Goal: Navigation & Orientation: Find specific page/section

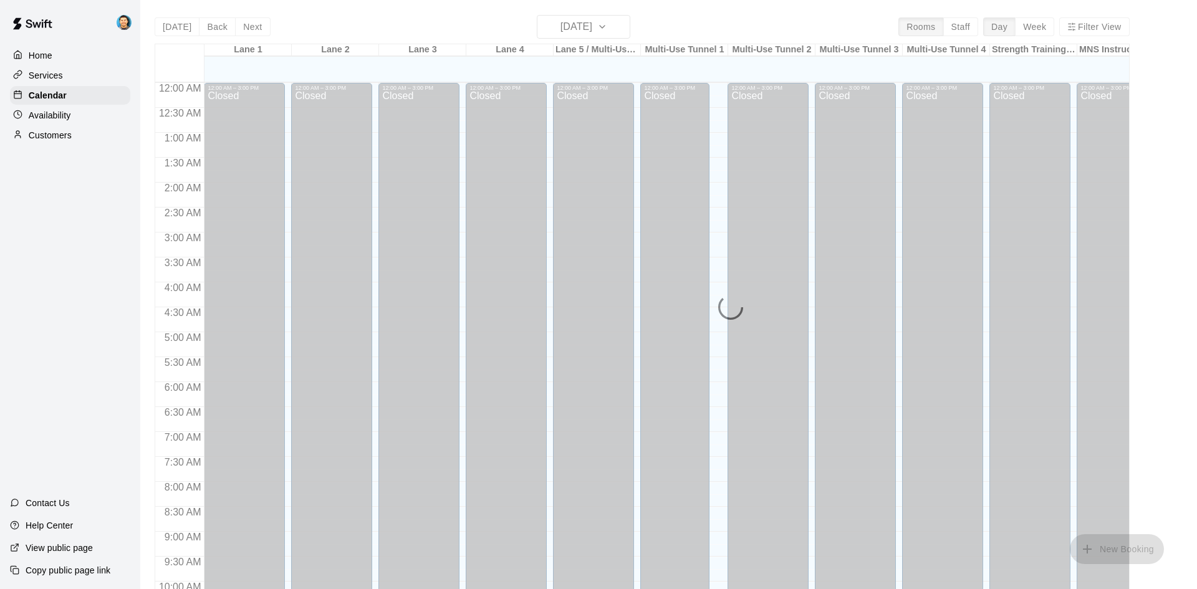
scroll to position [639, 0]
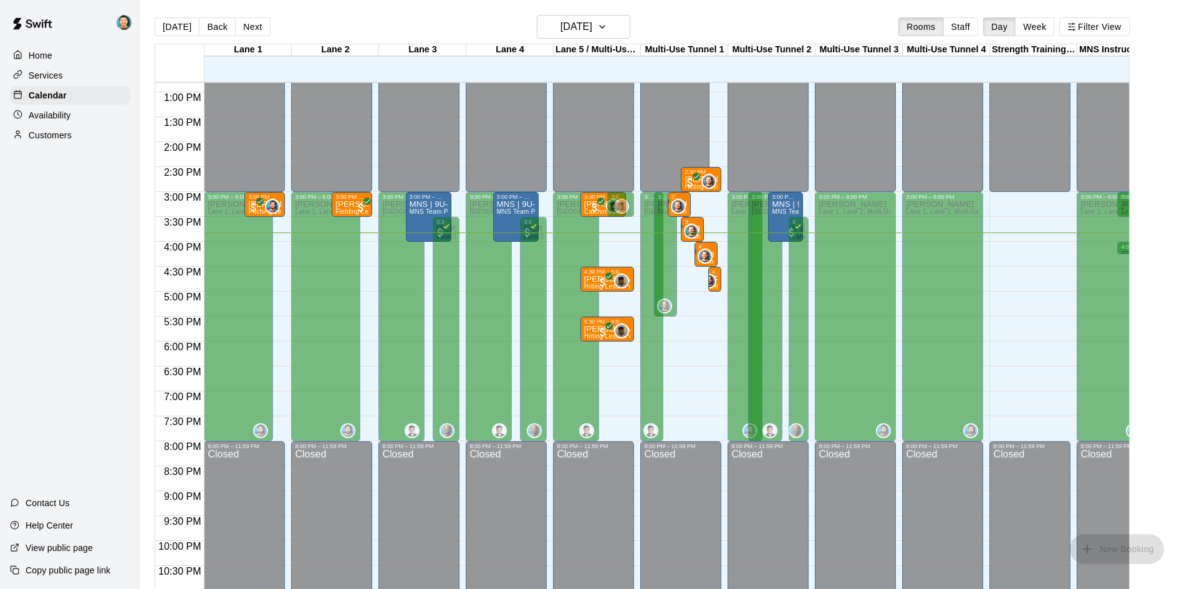
click at [254, 28] on button "Next" at bounding box center [252, 26] width 35 height 19
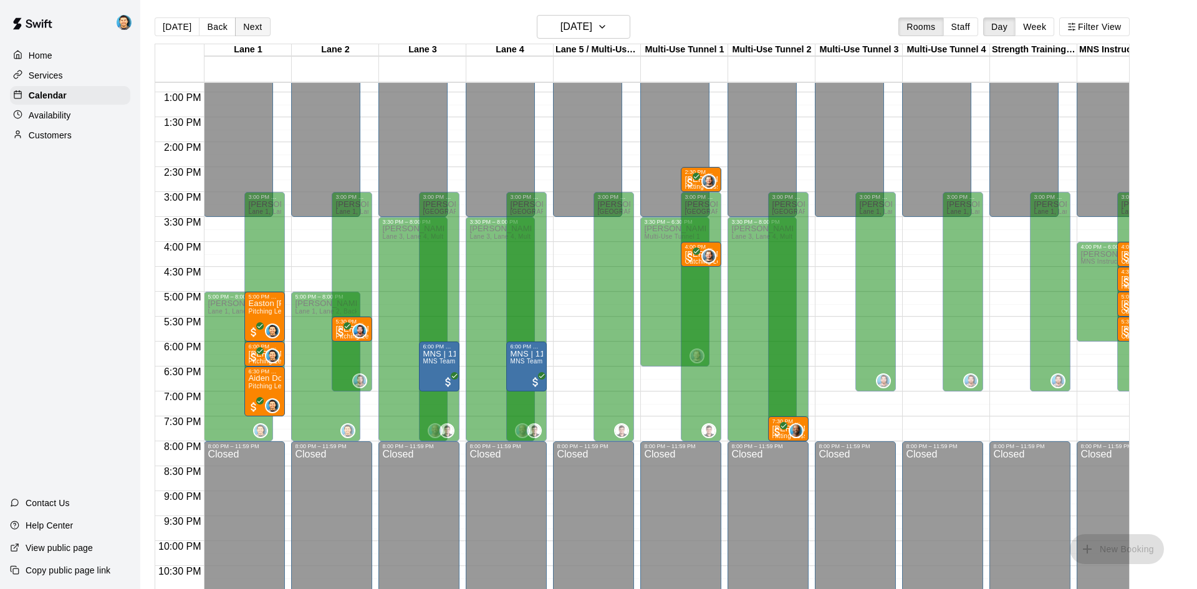
click at [245, 31] on button "Next" at bounding box center [252, 26] width 35 height 19
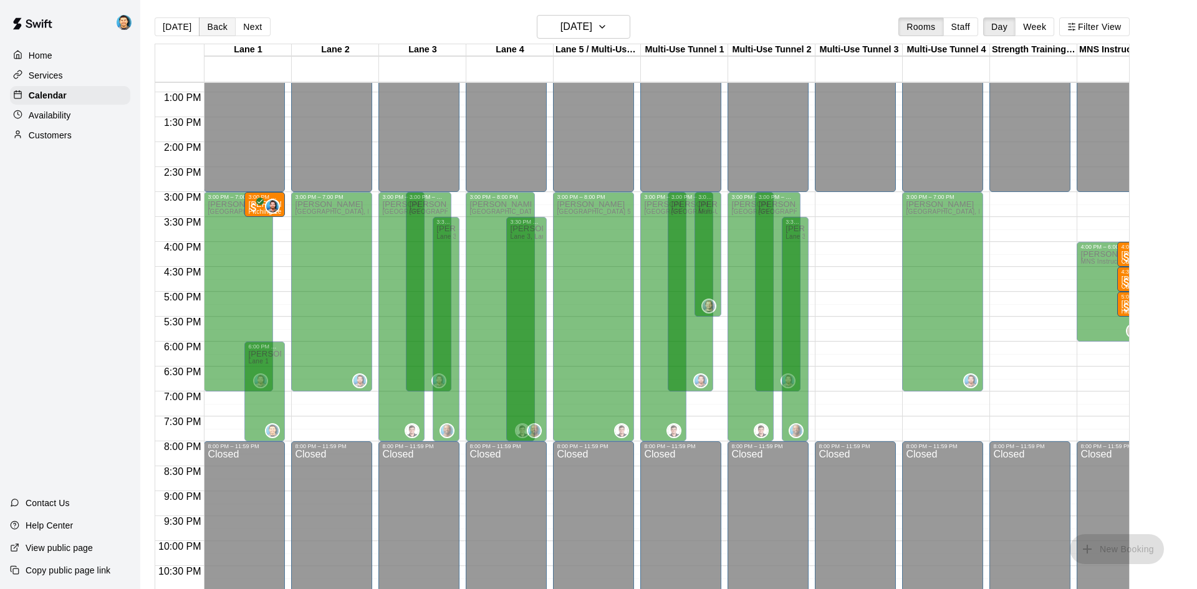
click at [223, 26] on button "Back" at bounding box center [217, 26] width 37 height 19
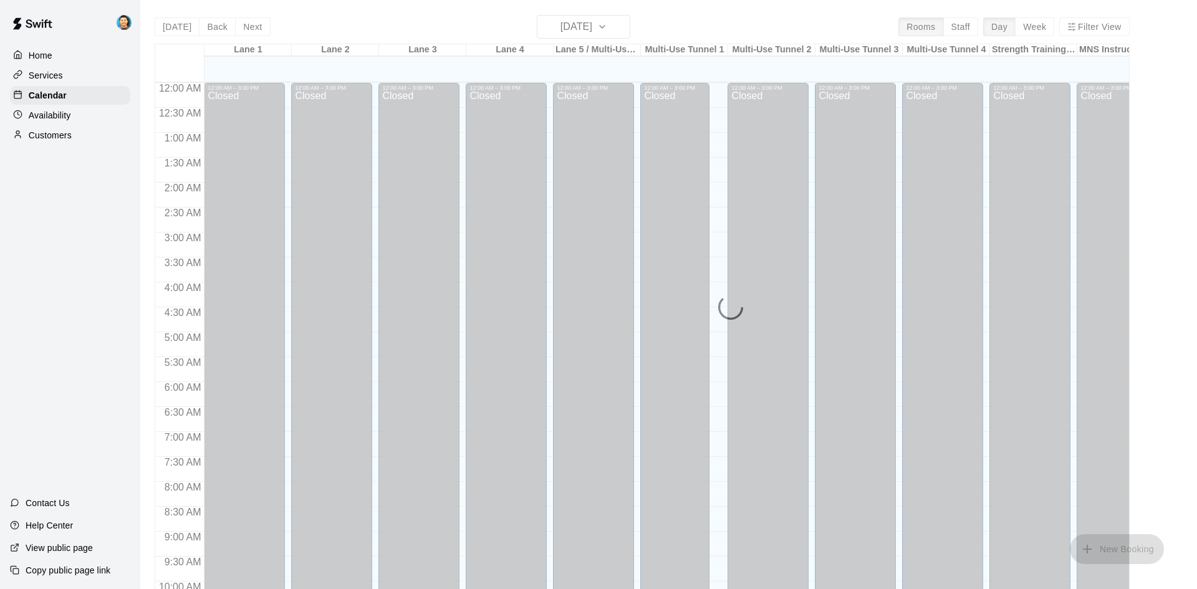
scroll to position [639, 0]
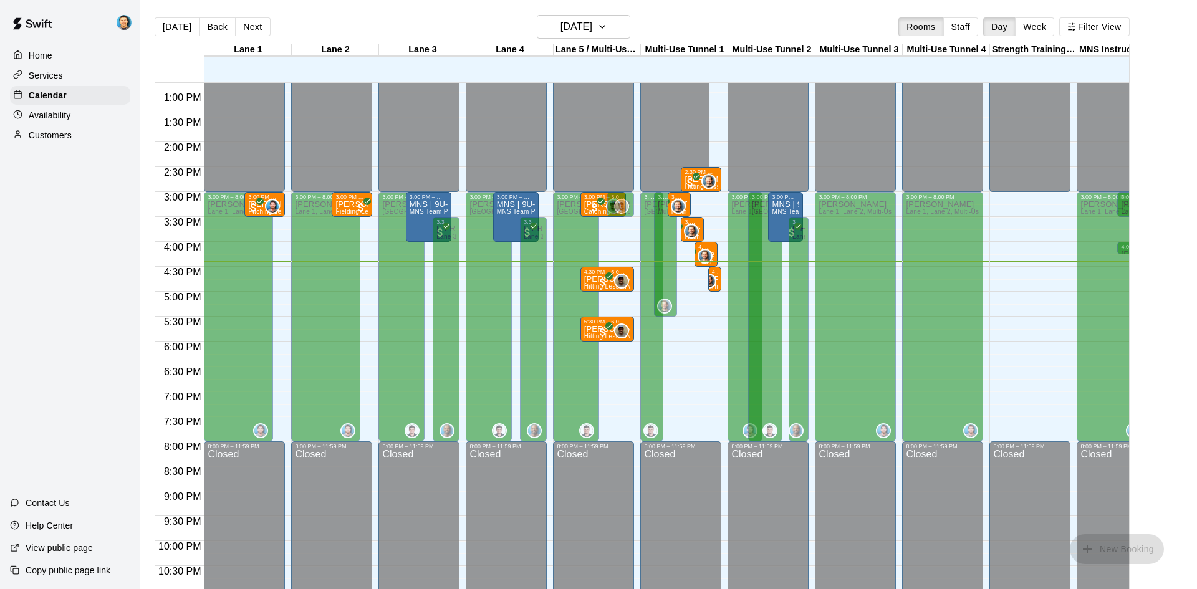
click at [257, 31] on button "Next" at bounding box center [252, 26] width 35 height 19
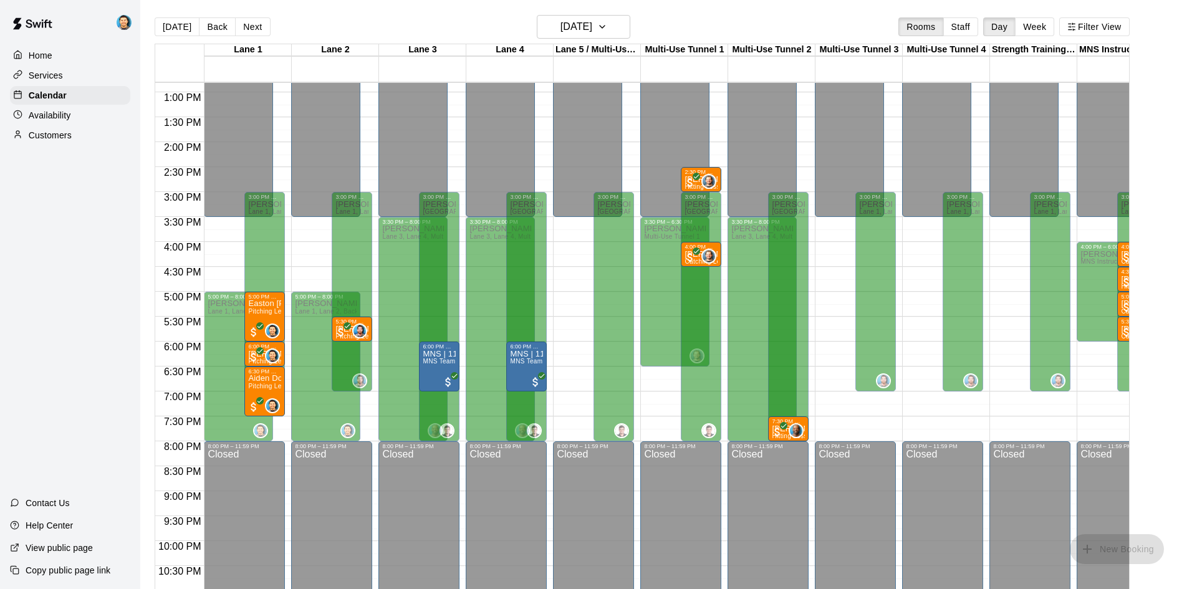
click at [257, 31] on button "Next" at bounding box center [252, 26] width 35 height 19
